Goal: Task Accomplishment & Management: Complete application form

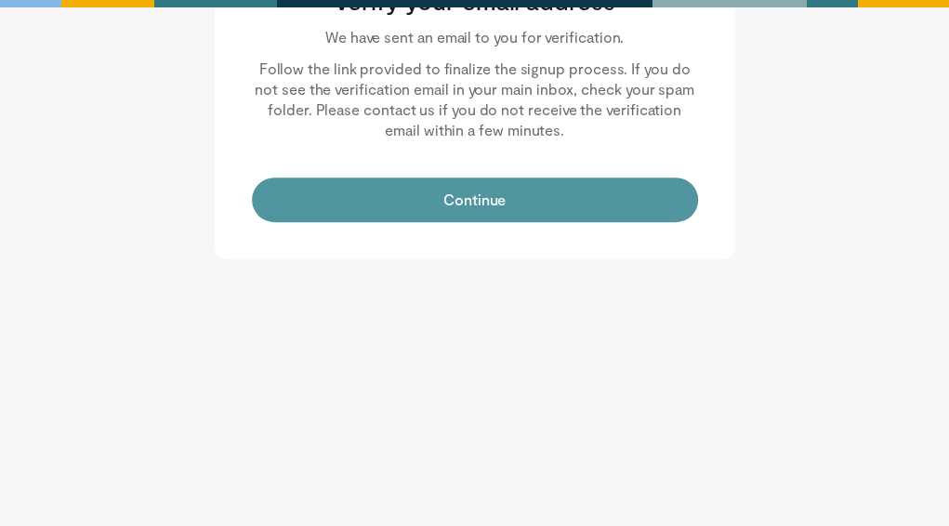
scroll to position [63, 0]
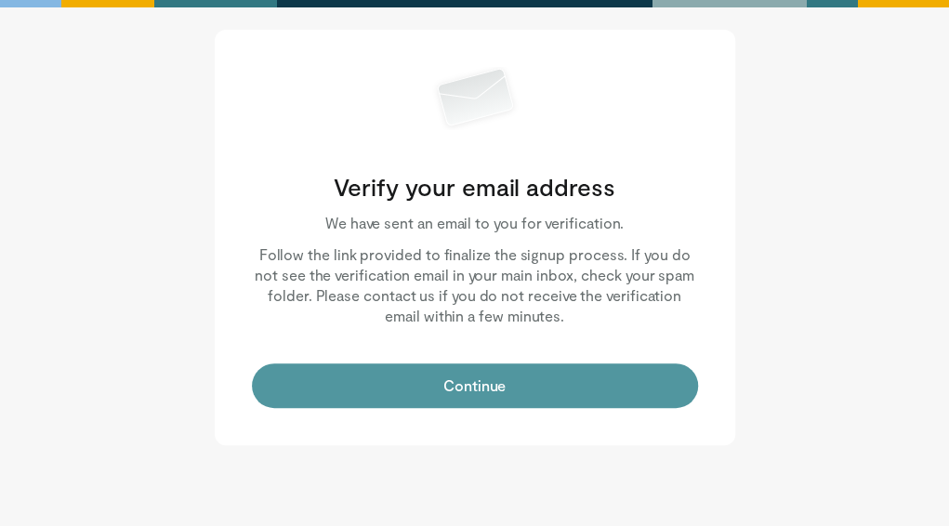
click at [398, 384] on button "Continue" at bounding box center [475, 386] width 446 height 45
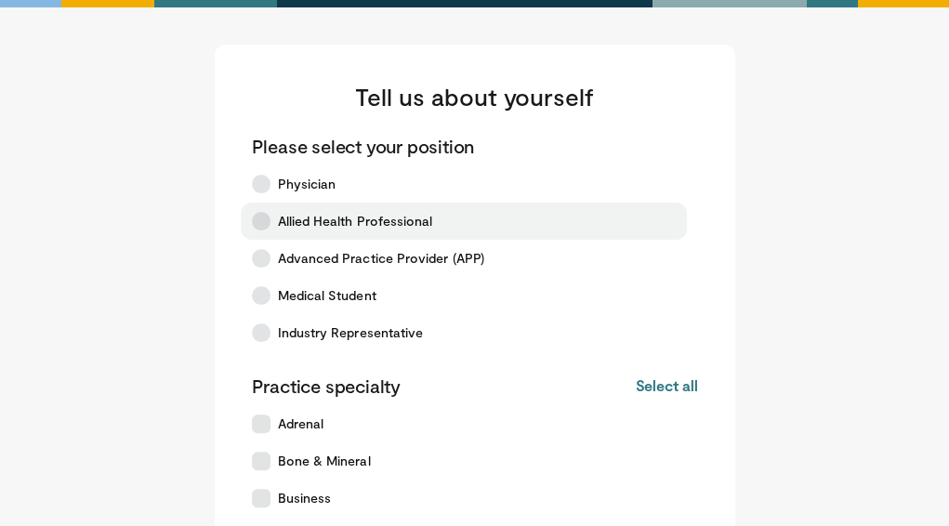
scroll to position [32, 0]
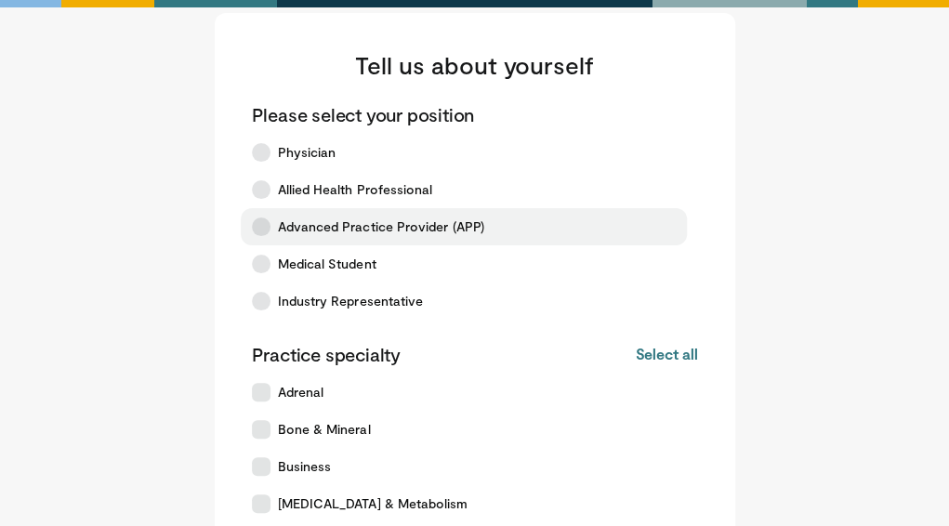
click at [274, 230] on label "Advanced Practice Provider (APP)" at bounding box center [464, 226] width 446 height 37
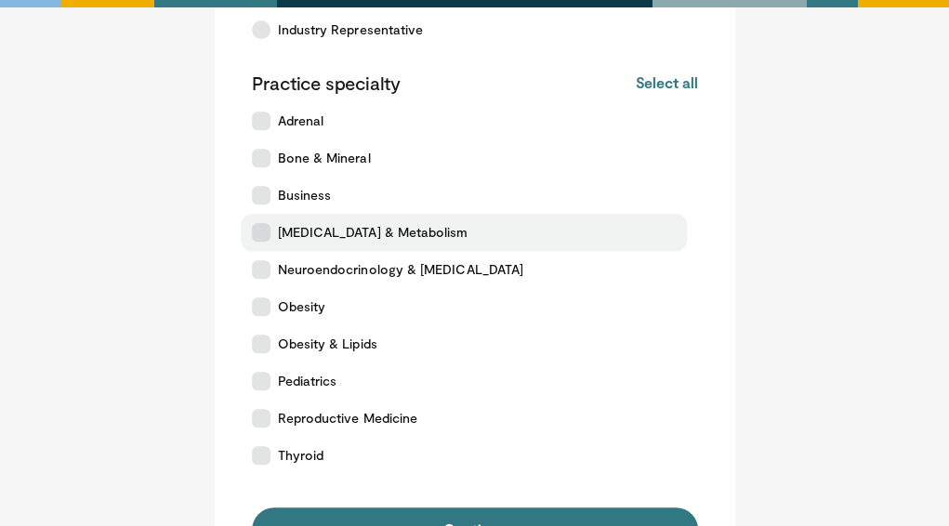
scroll to position [304, 0]
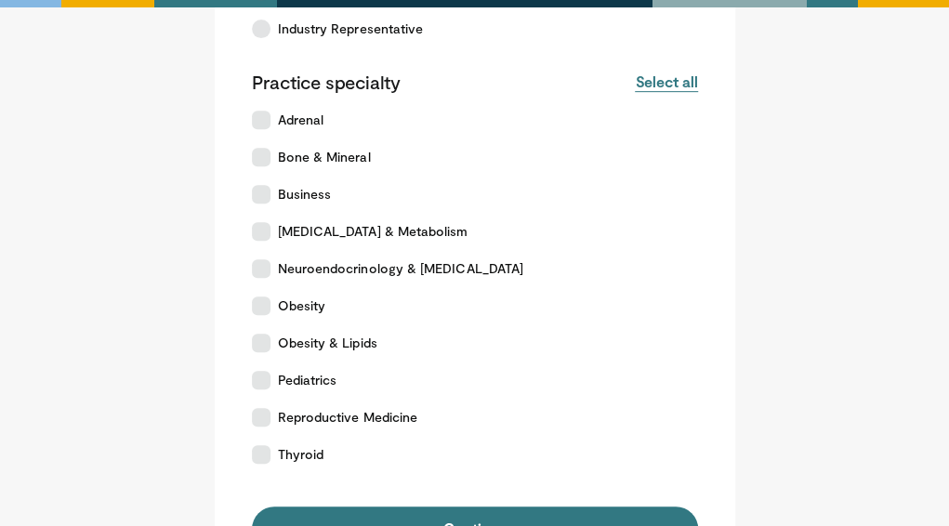
click at [678, 76] on button "Select all" at bounding box center [666, 82] width 62 height 20
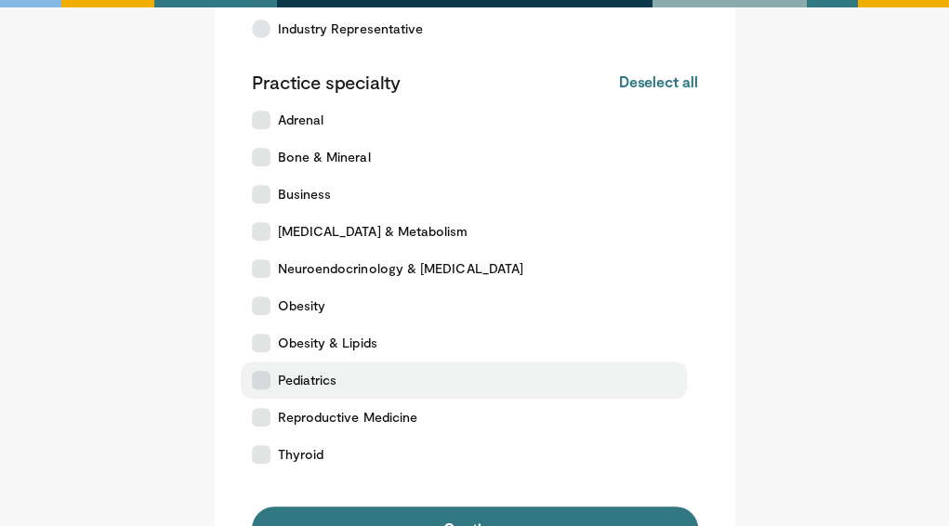
scroll to position [643, 0]
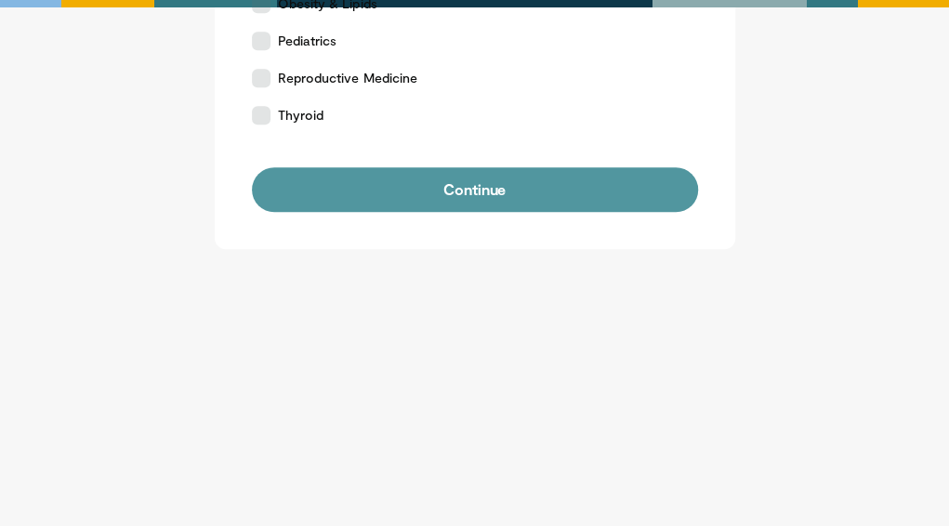
click at [443, 202] on button "Continue" at bounding box center [475, 189] width 446 height 45
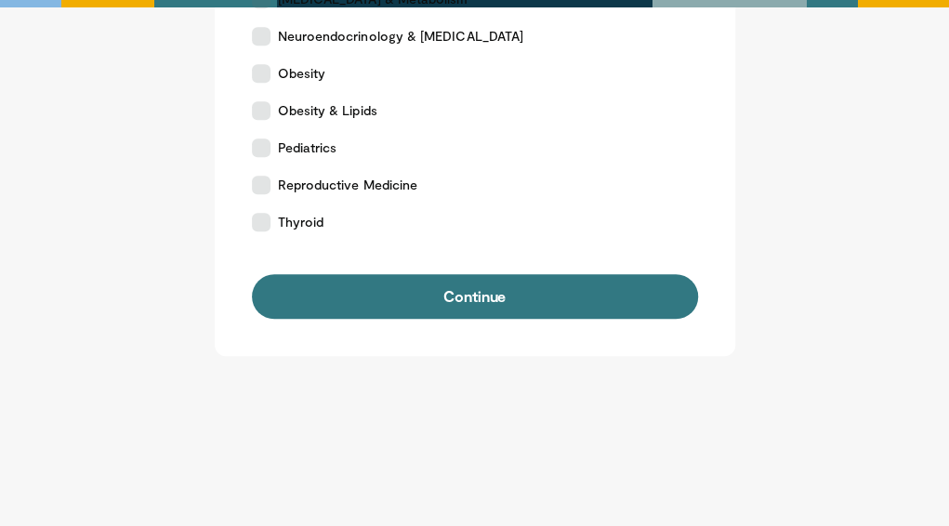
scroll to position [537, 0]
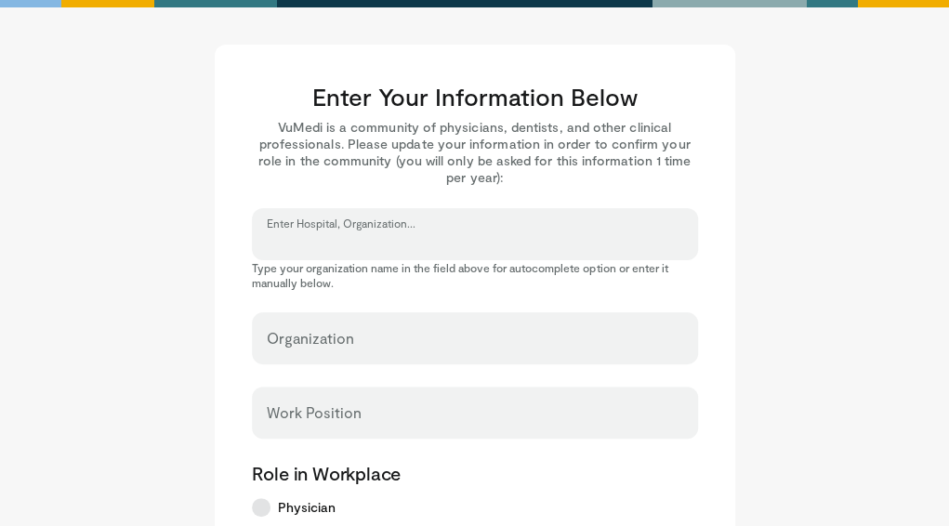
click at [372, 247] on input "Enter Hospital, Organization..." at bounding box center [475, 242] width 417 height 20
click at [458, 241] on input "Enter Hospital, Organization..." at bounding box center [475, 242] width 417 height 20
